Goal: Task Accomplishment & Management: Manage account settings

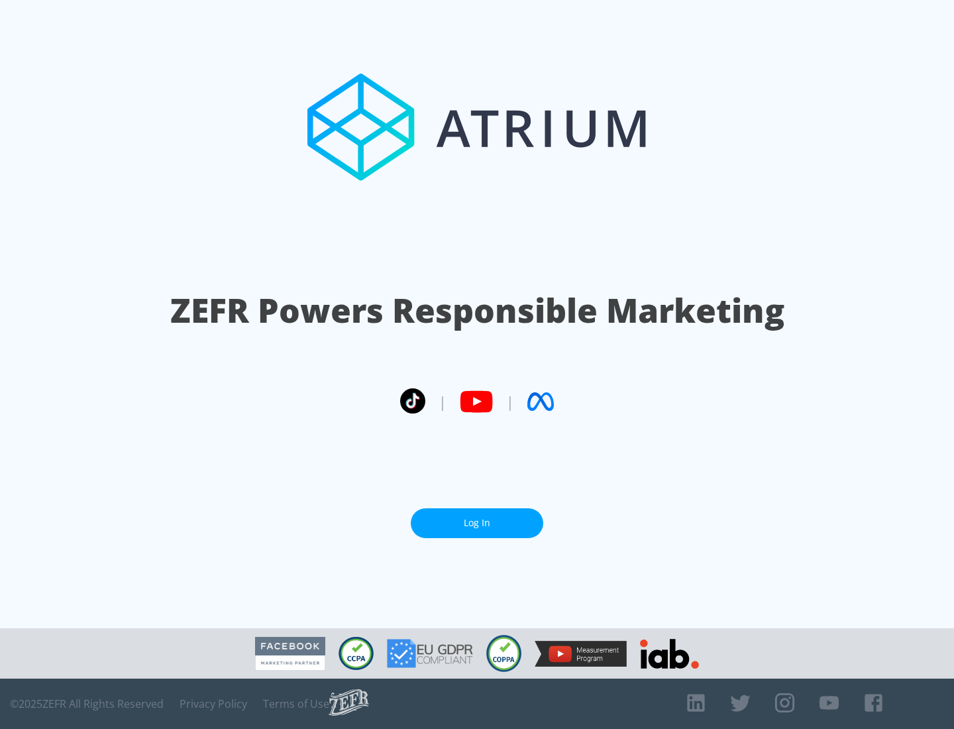
click at [477, 523] on link "Log In" at bounding box center [477, 523] width 133 height 30
